Goal: Navigation & Orientation: Go to known website

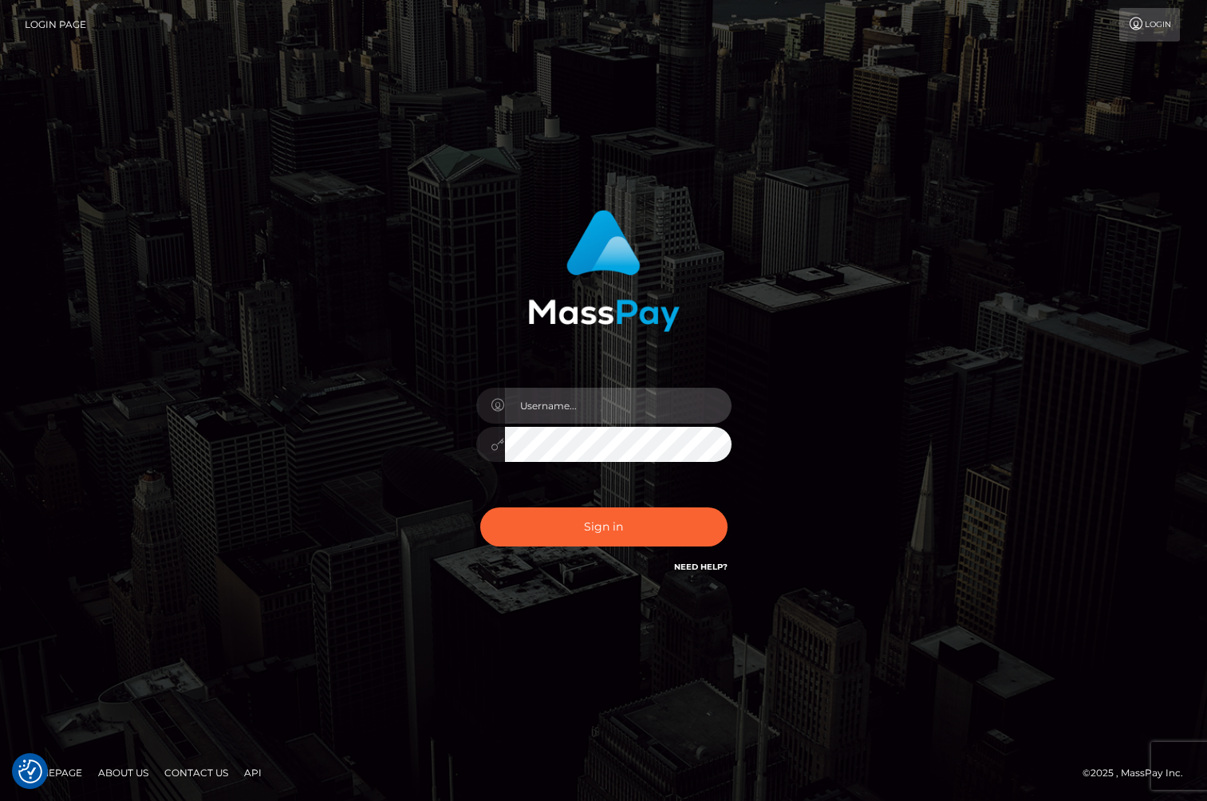
click at [597, 412] on input "text" at bounding box center [618, 406] width 227 height 36
type input "jackson.whop"
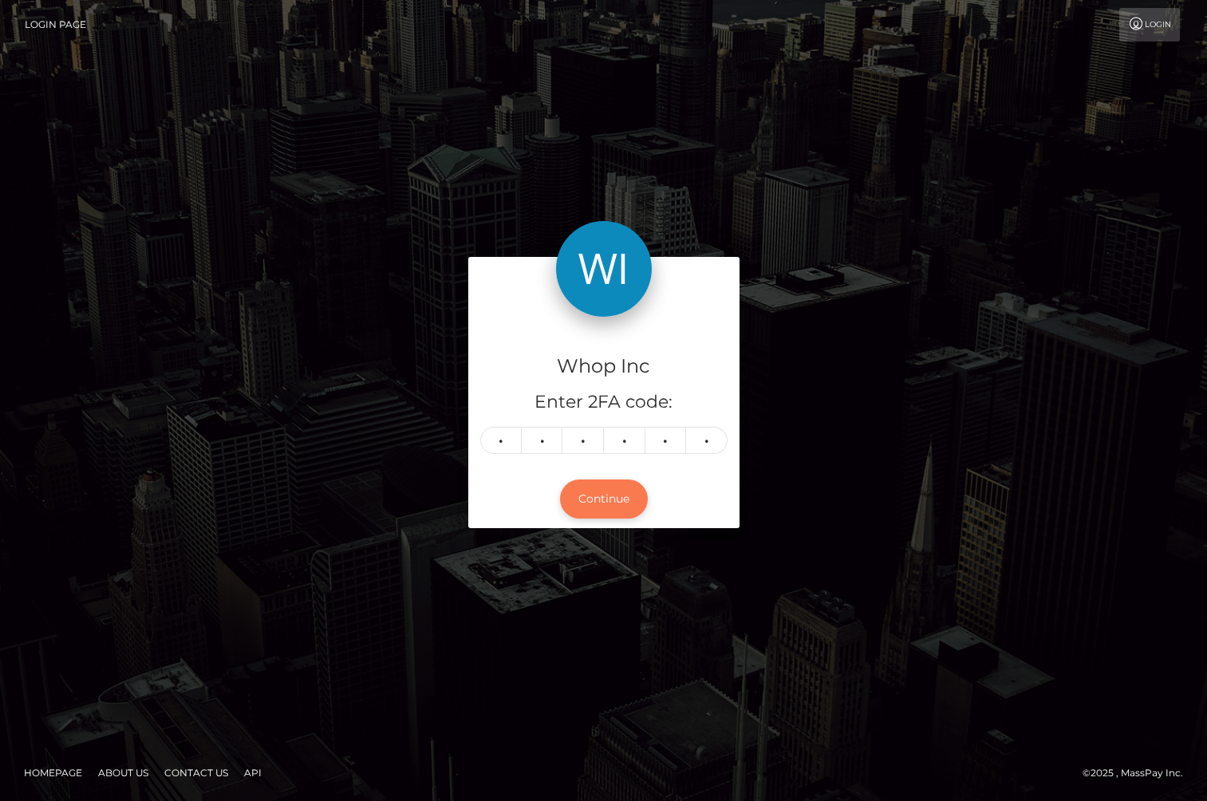
click at [618, 500] on button "Continue" at bounding box center [604, 498] width 88 height 39
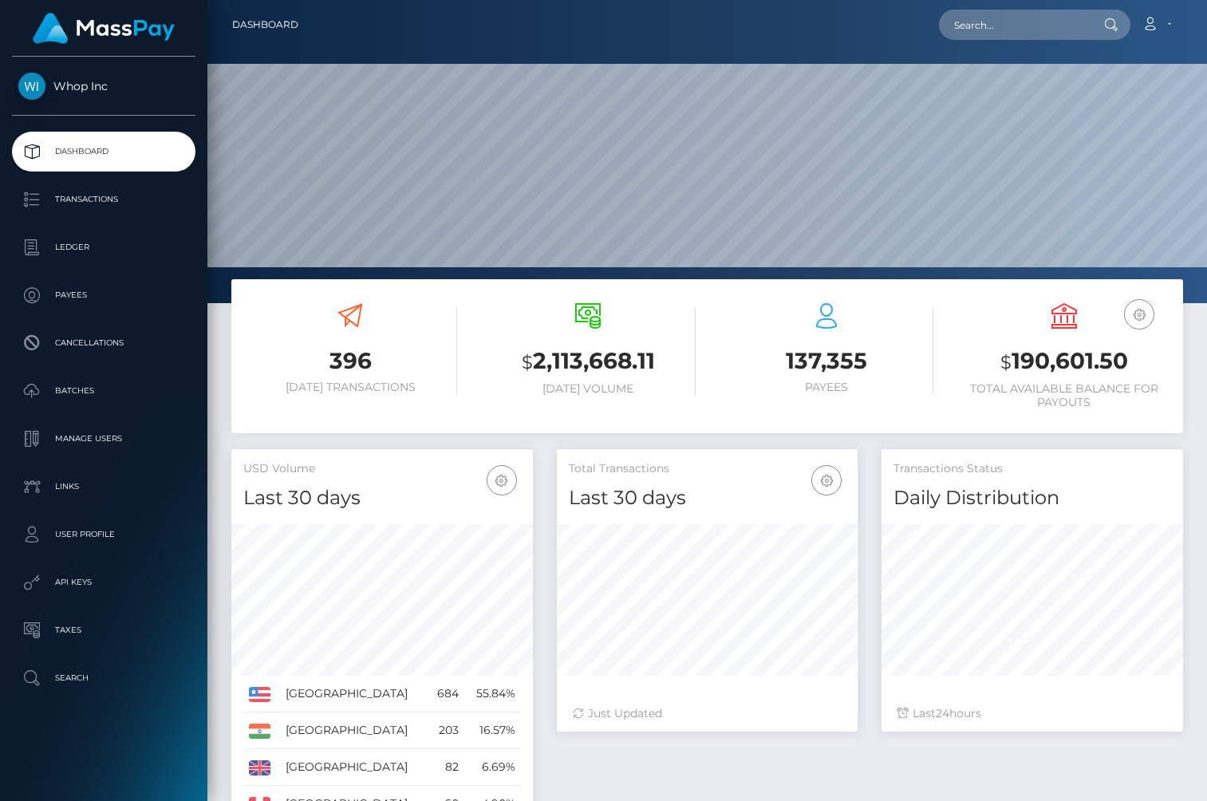
scroll to position [282, 302]
click at [110, 297] on p "Payees" at bounding box center [103, 295] width 171 height 24
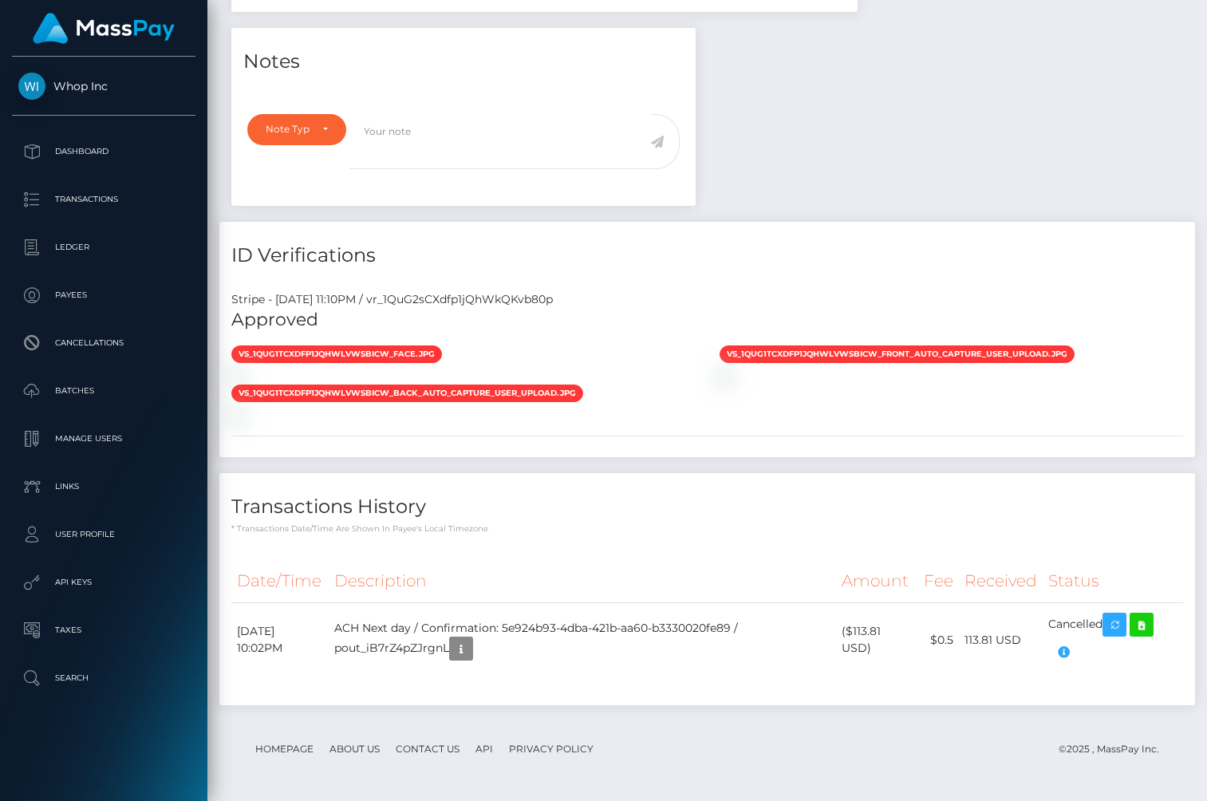
scroll to position [954, 0]
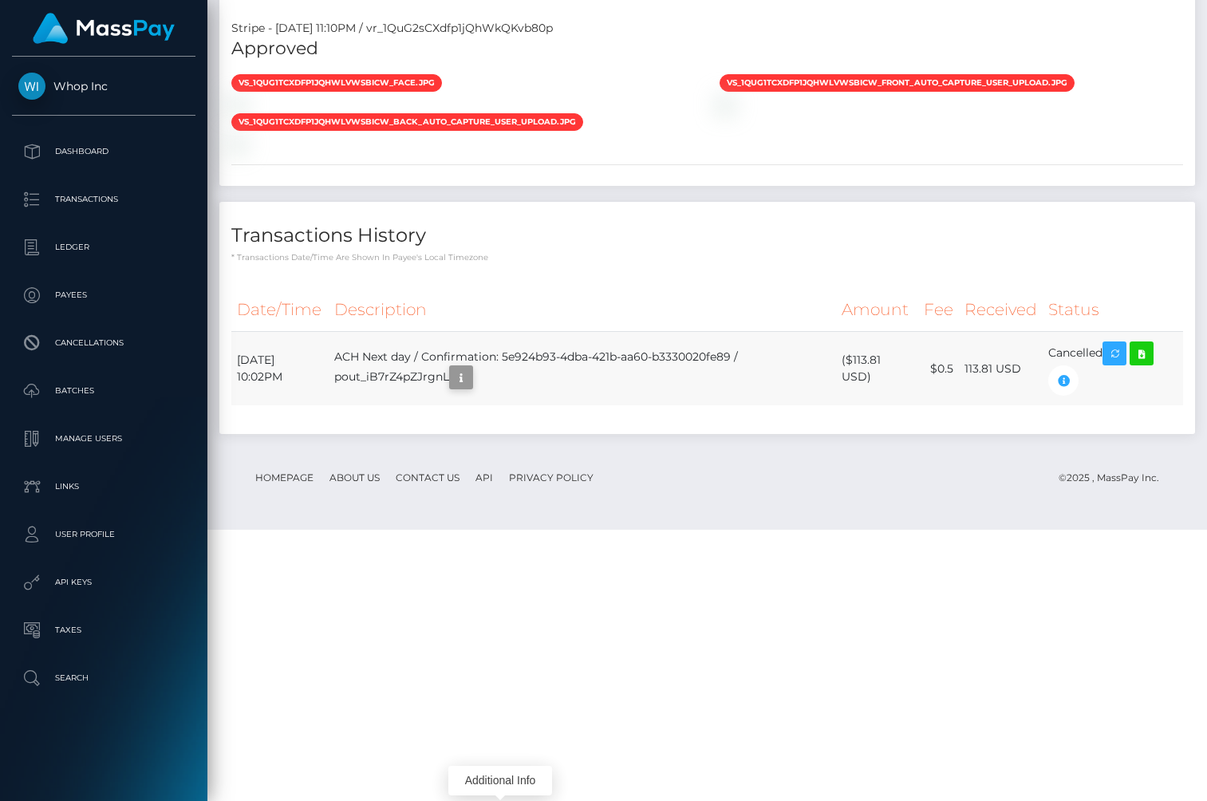
click at [471, 388] on icon "button" at bounding box center [461, 378] width 19 height 20
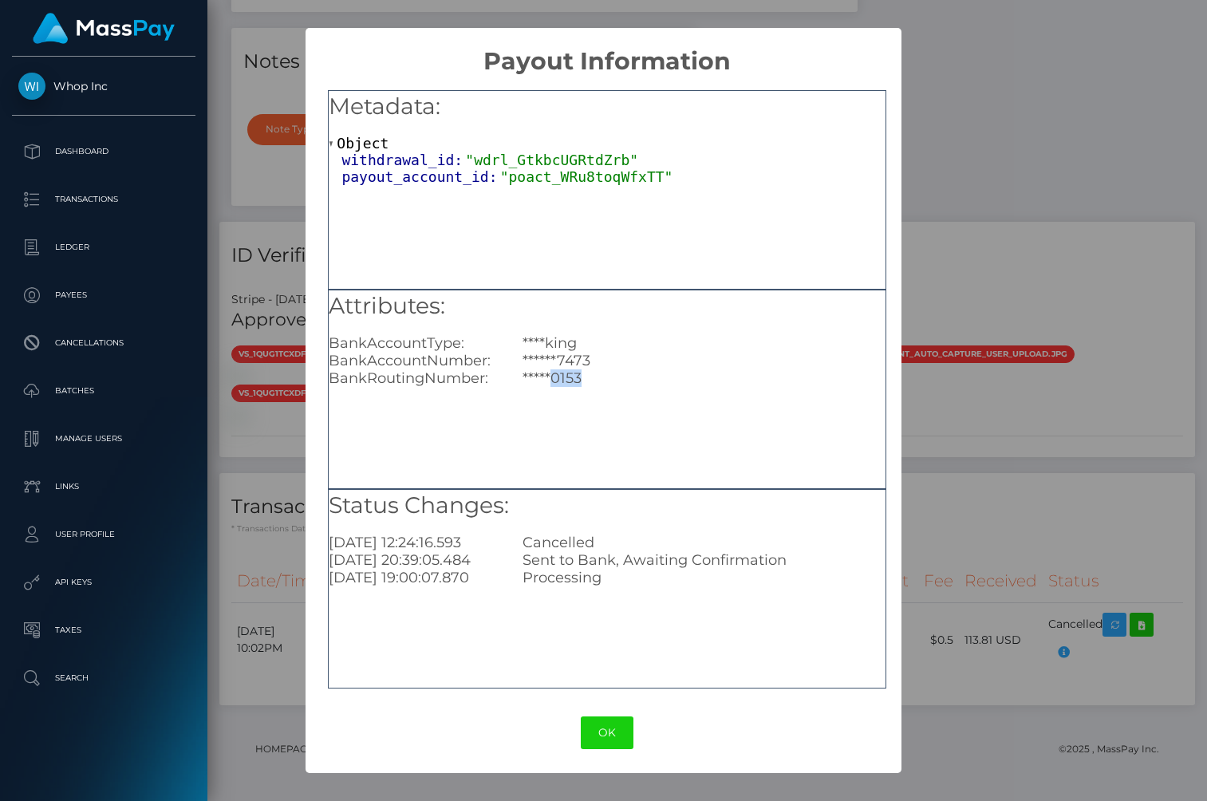
drag, startPoint x: 554, startPoint y: 375, endPoint x: 614, endPoint y: 377, distance: 60.7
click at [614, 375] on div "*****0153" at bounding box center [704, 378] width 387 height 18
click at [614, 377] on div "*****0153" at bounding box center [704, 378] width 387 height 18
click at [607, 724] on button "OK" at bounding box center [607, 732] width 53 height 33
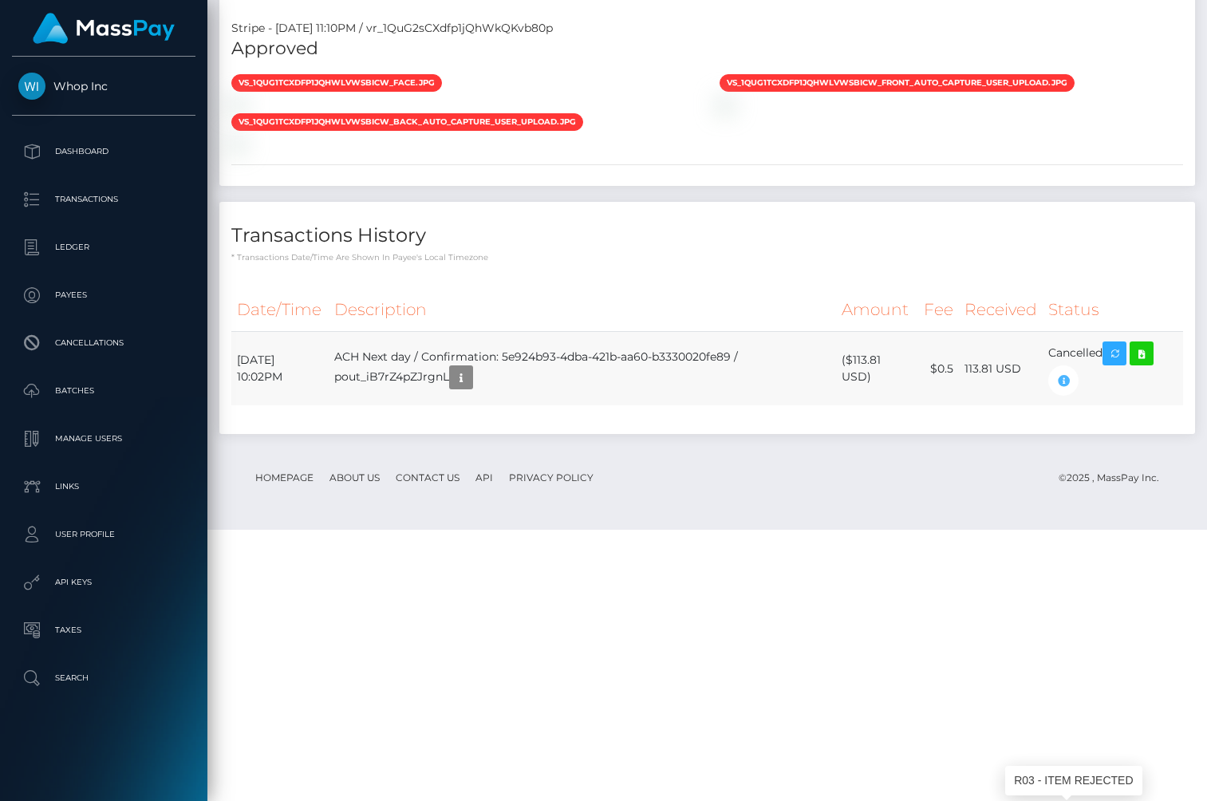
click at [1064, 391] on icon "button" at bounding box center [1063, 381] width 19 height 20
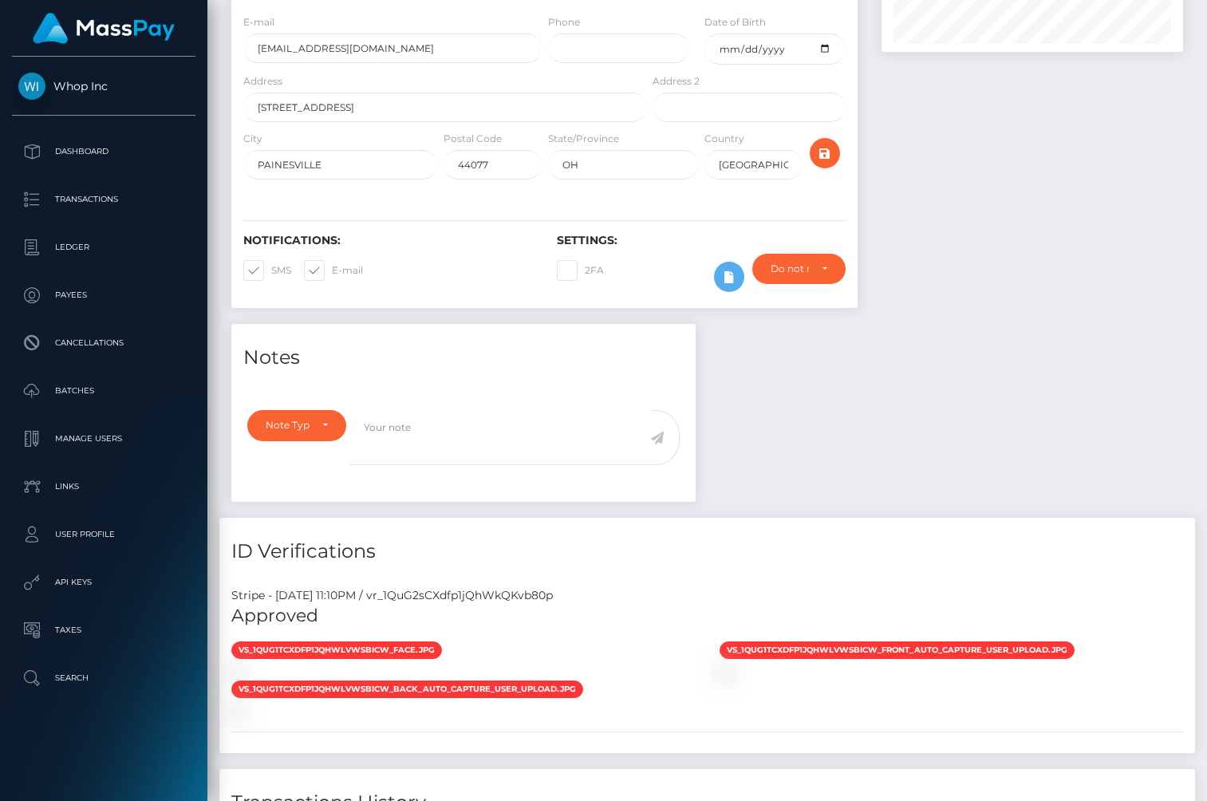
scroll to position [0, 0]
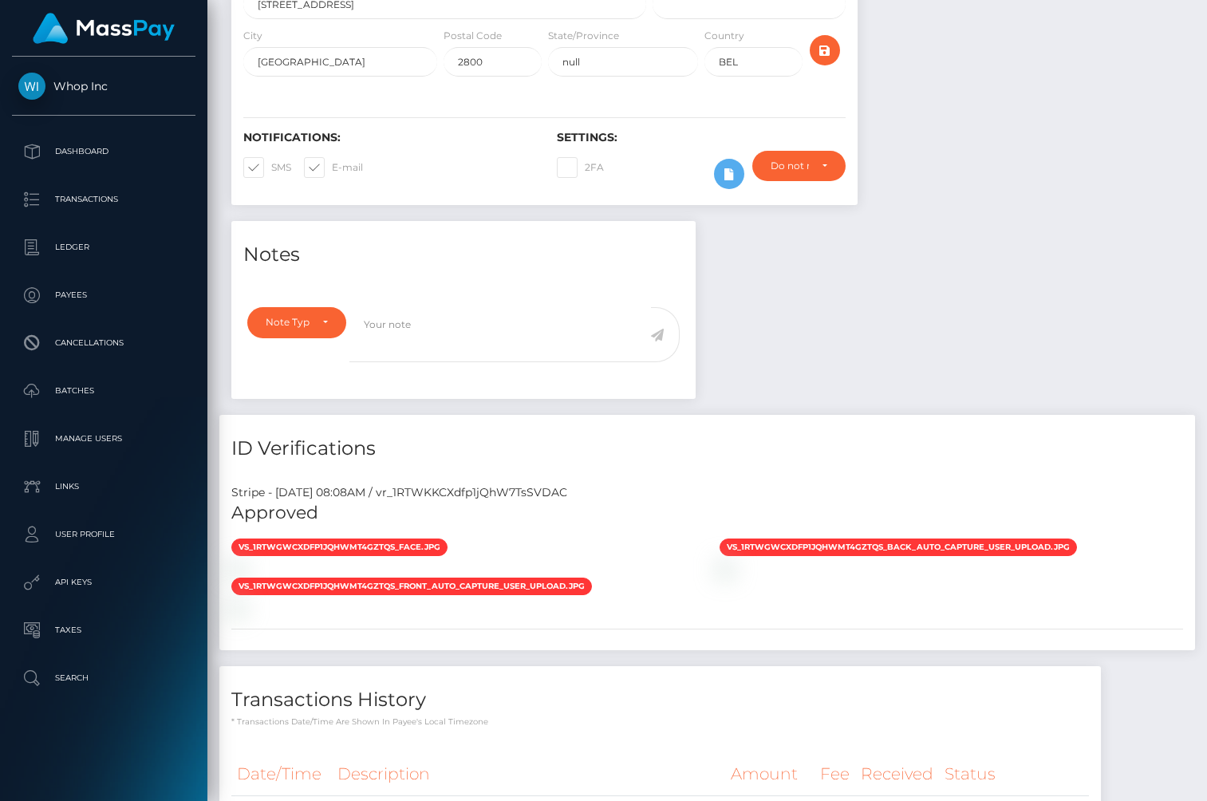
scroll to position [495, 0]
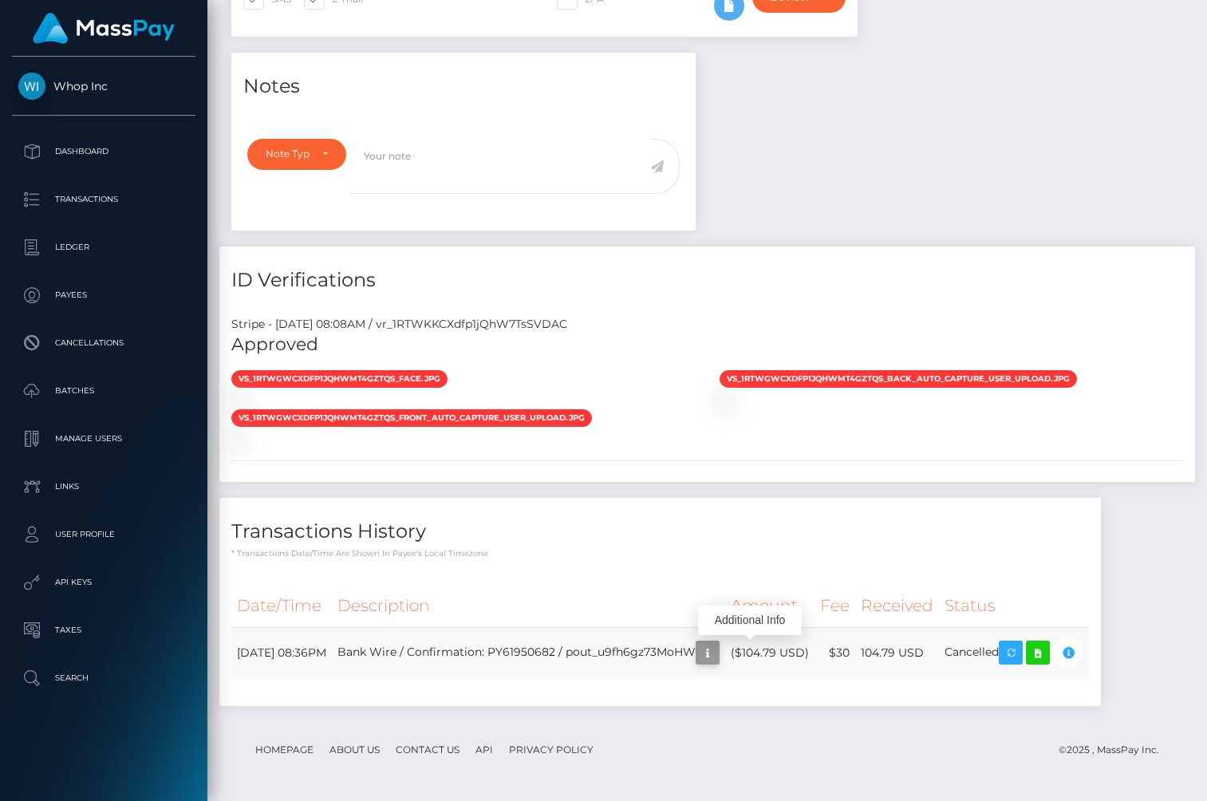
click at [717, 657] on icon "button" at bounding box center [707, 653] width 19 height 20
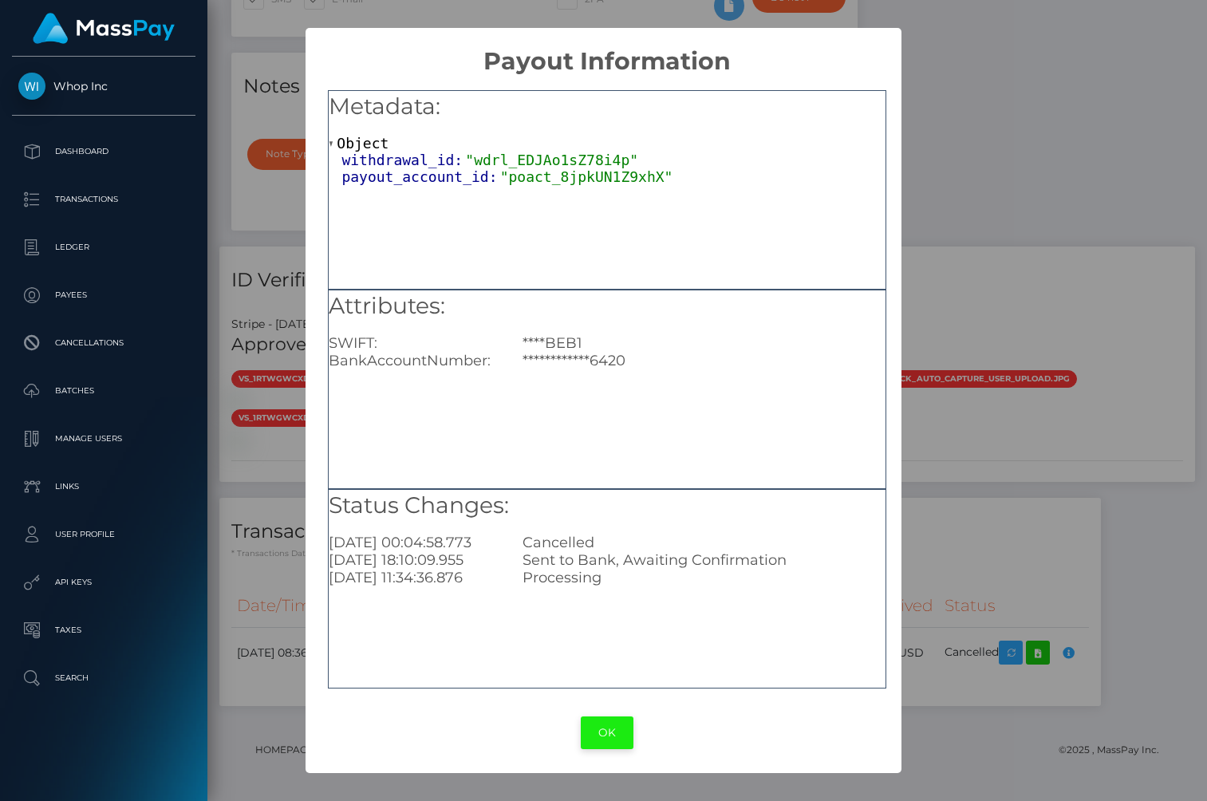
click at [609, 732] on button "OK" at bounding box center [607, 732] width 53 height 33
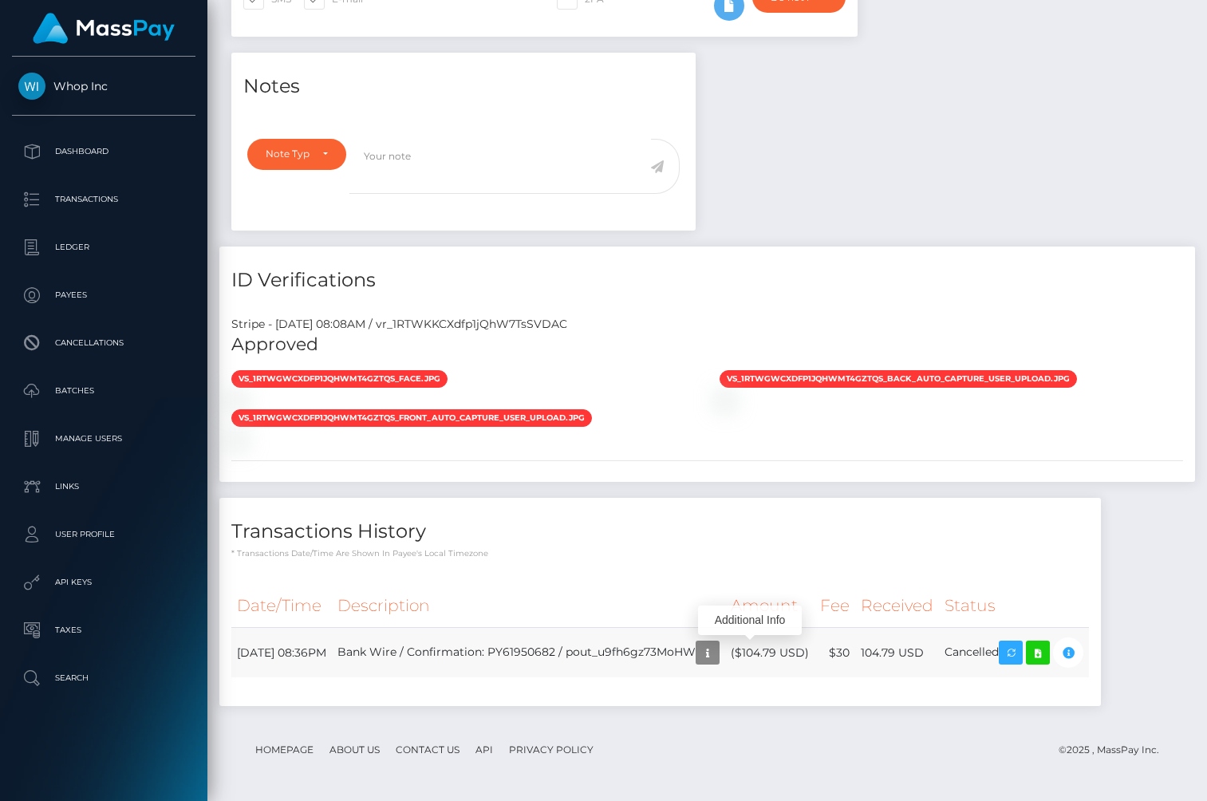
click at [725, 664] on td "Bank Wire / Confirmation: PY61950682 / pout_u9fh6gz73MoHW" at bounding box center [528, 653] width 393 height 50
click at [717, 644] on icon "button" at bounding box center [707, 653] width 19 height 20
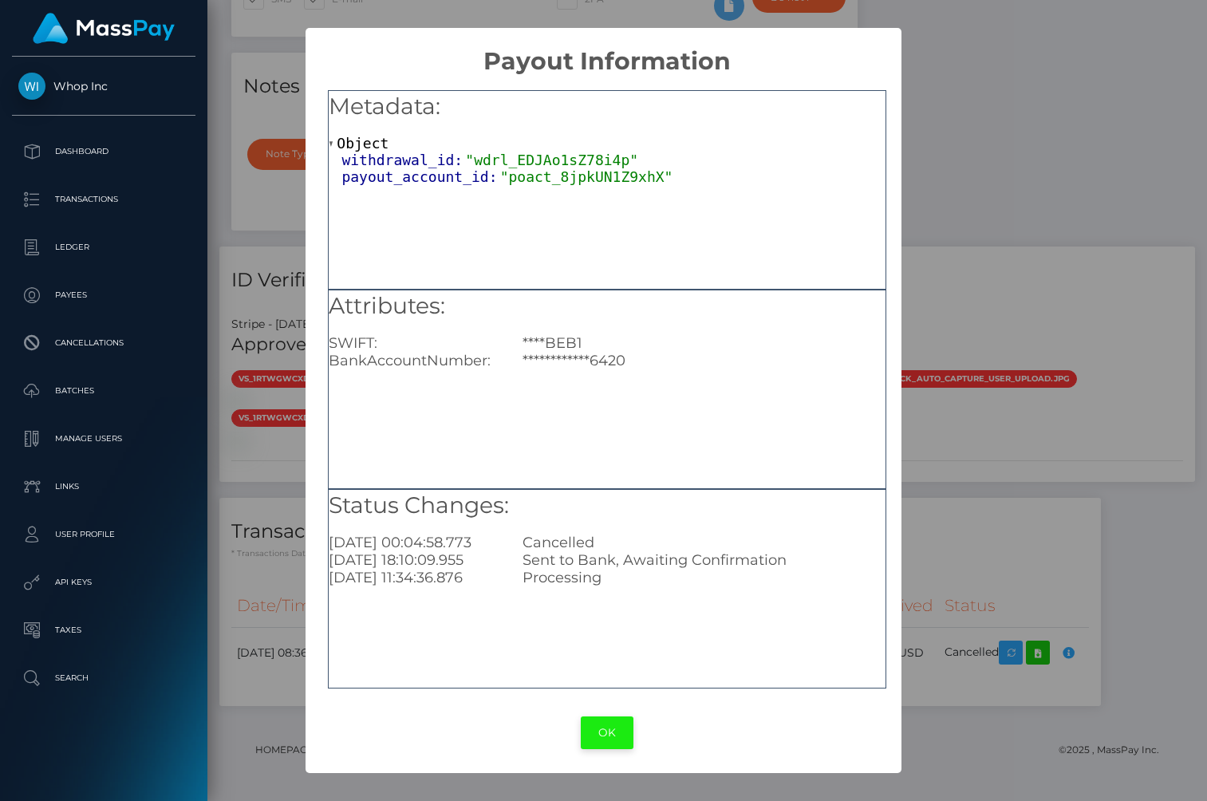
click at [621, 725] on button "OK" at bounding box center [607, 732] width 53 height 33
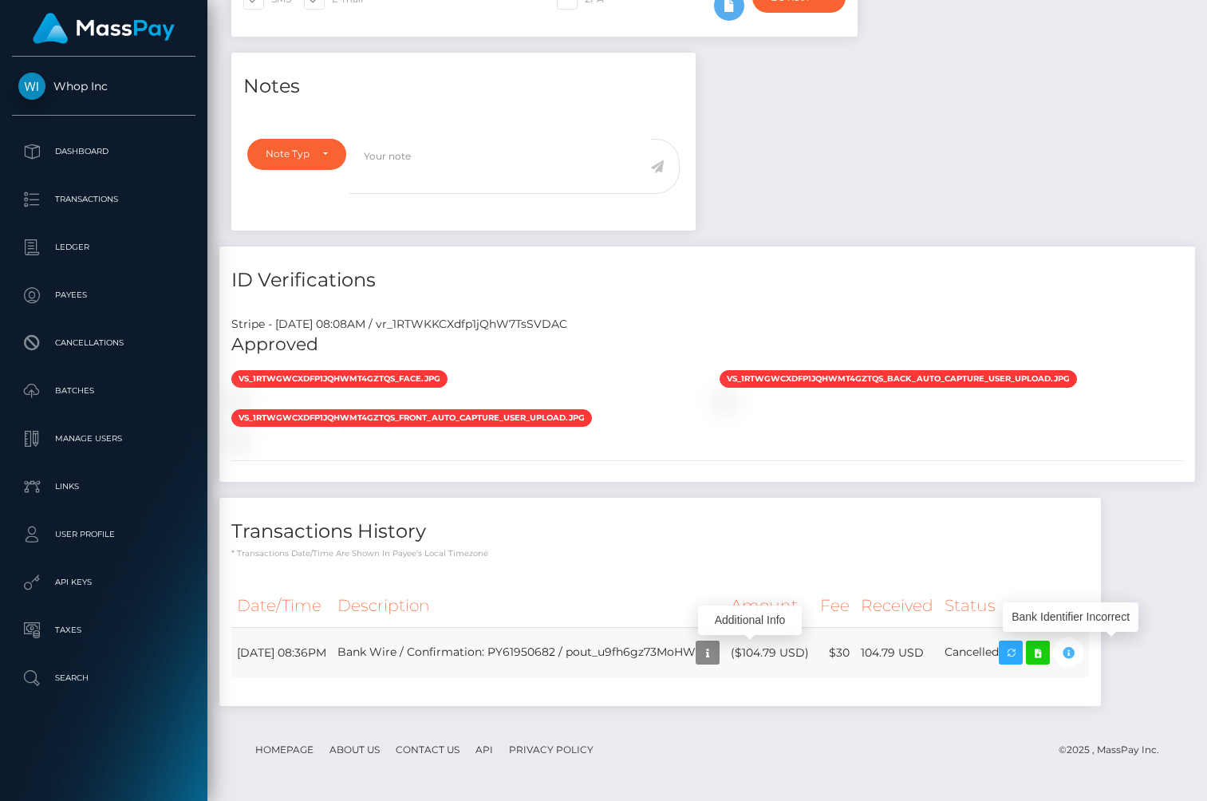
click at [1078, 652] on icon "button" at bounding box center [1068, 653] width 19 height 20
click at [1078, 653] on icon "button" at bounding box center [1068, 653] width 19 height 20
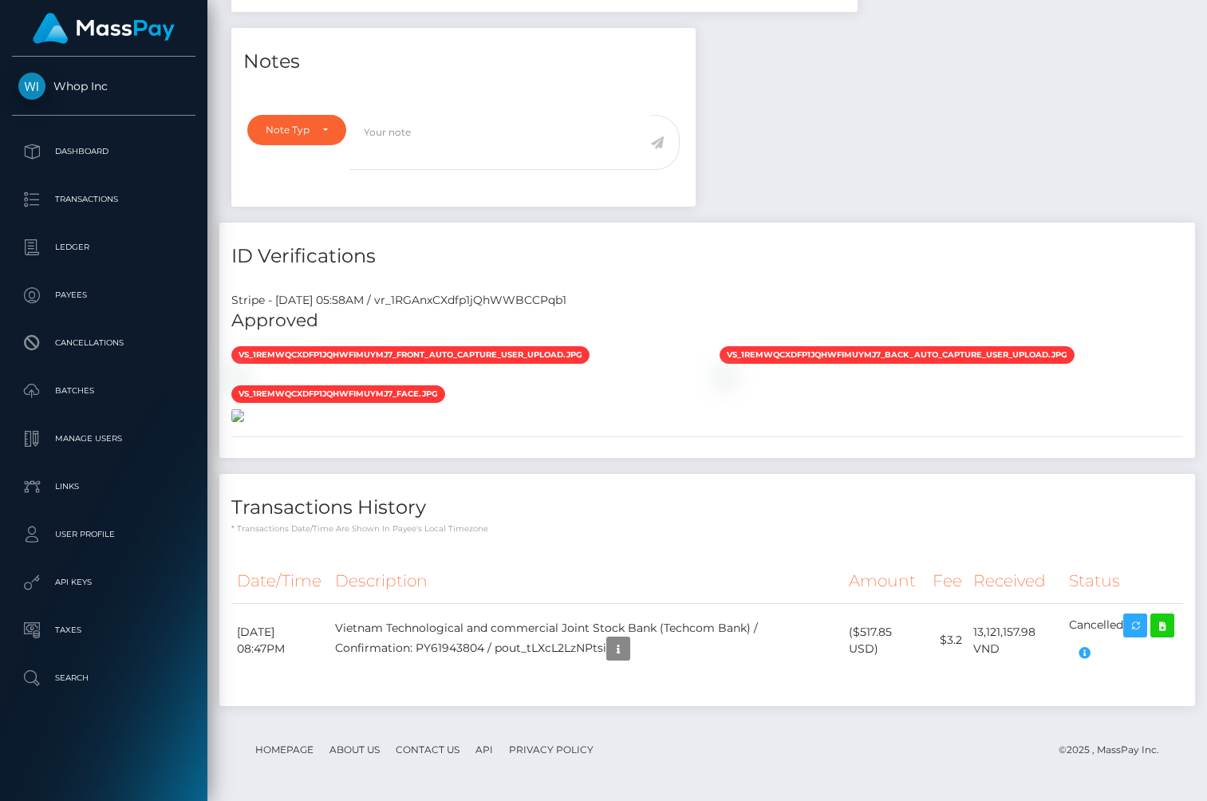
scroll to position [953, 0]
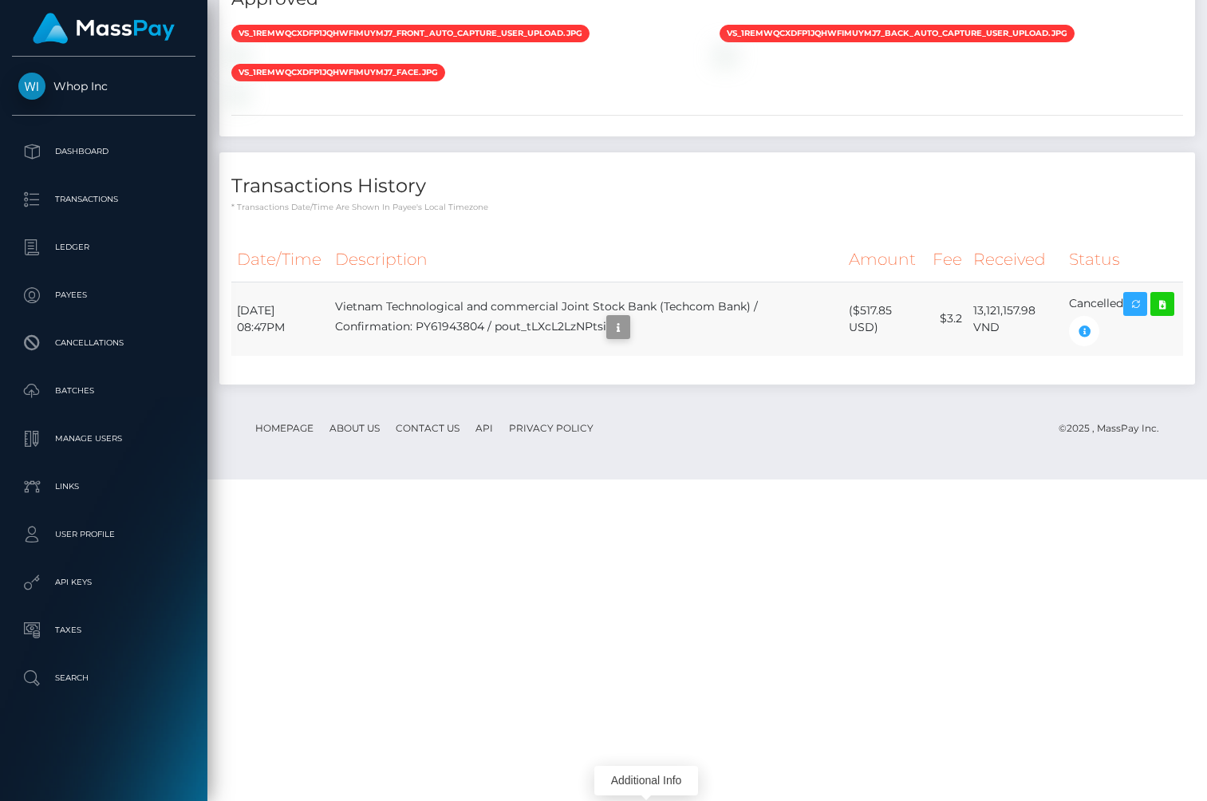
click at [628, 337] on icon "button" at bounding box center [618, 328] width 19 height 20
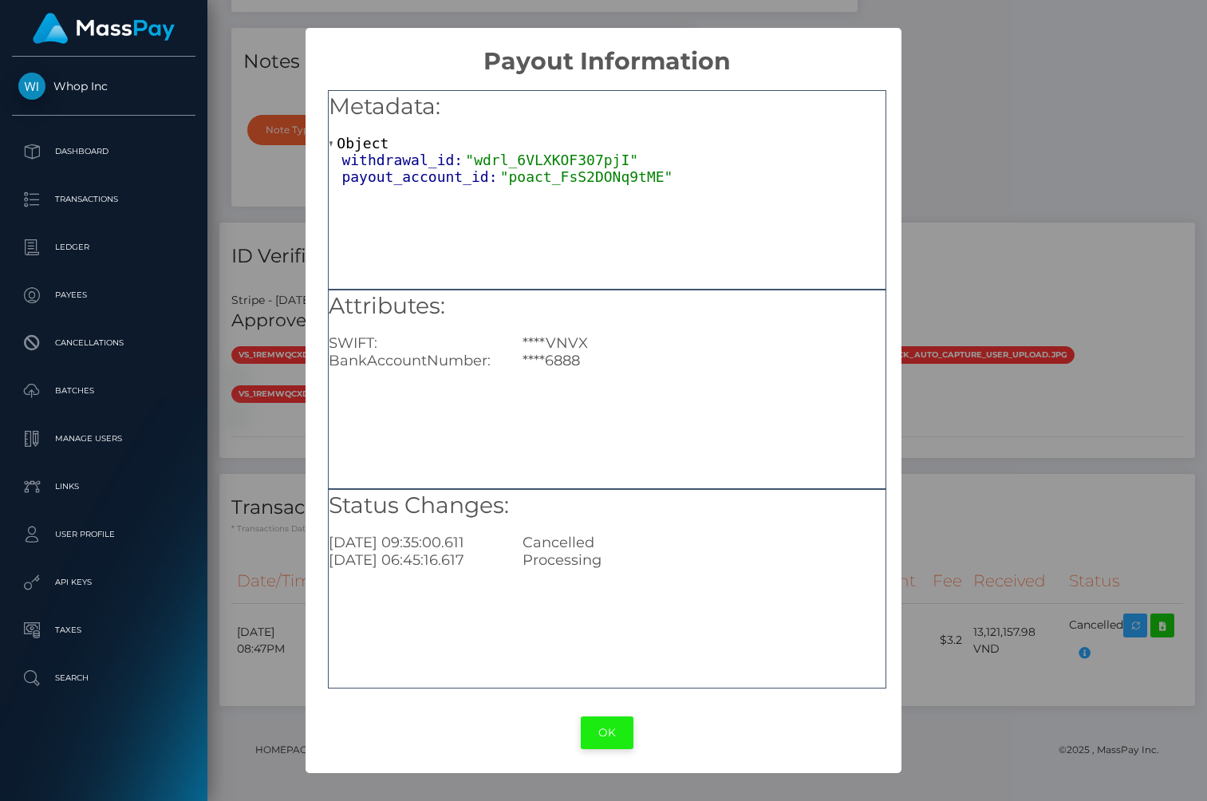
click at [602, 737] on button "OK" at bounding box center [607, 732] width 53 height 33
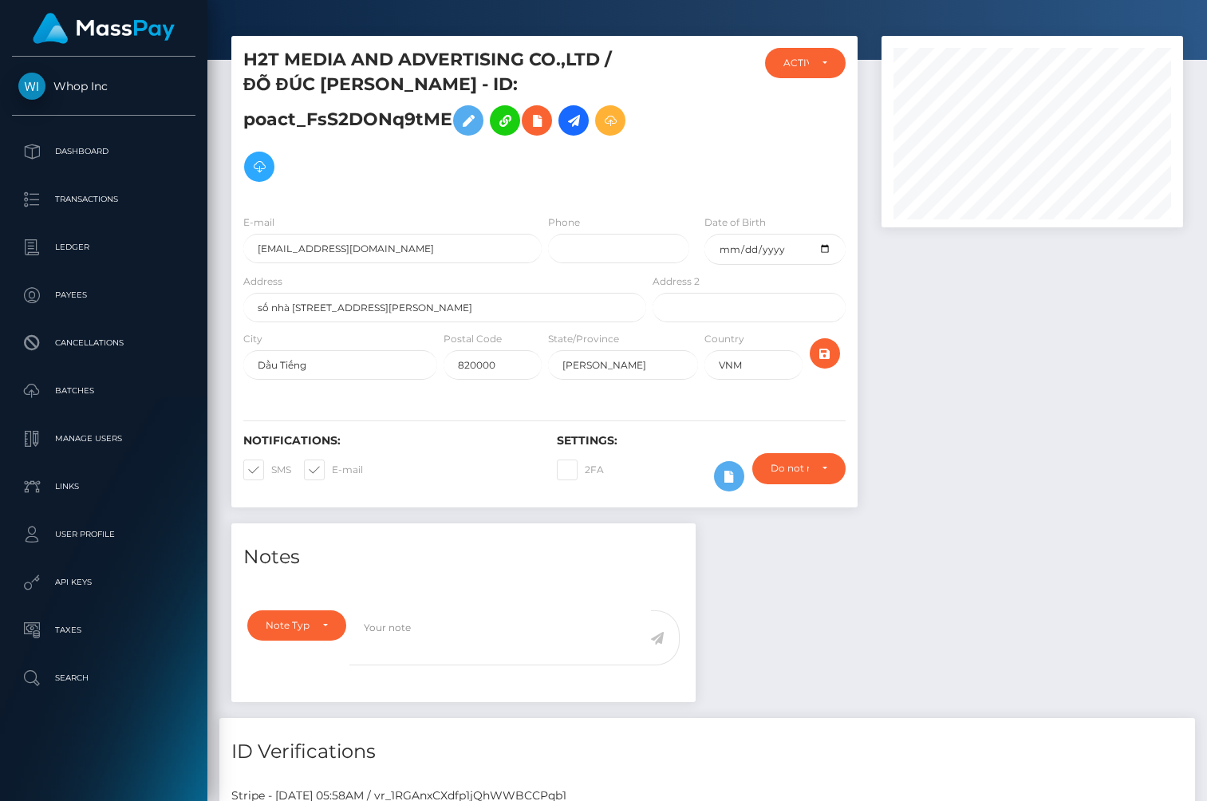
scroll to position [32, 0]
